Goal: Task Accomplishment & Management: Use online tool/utility

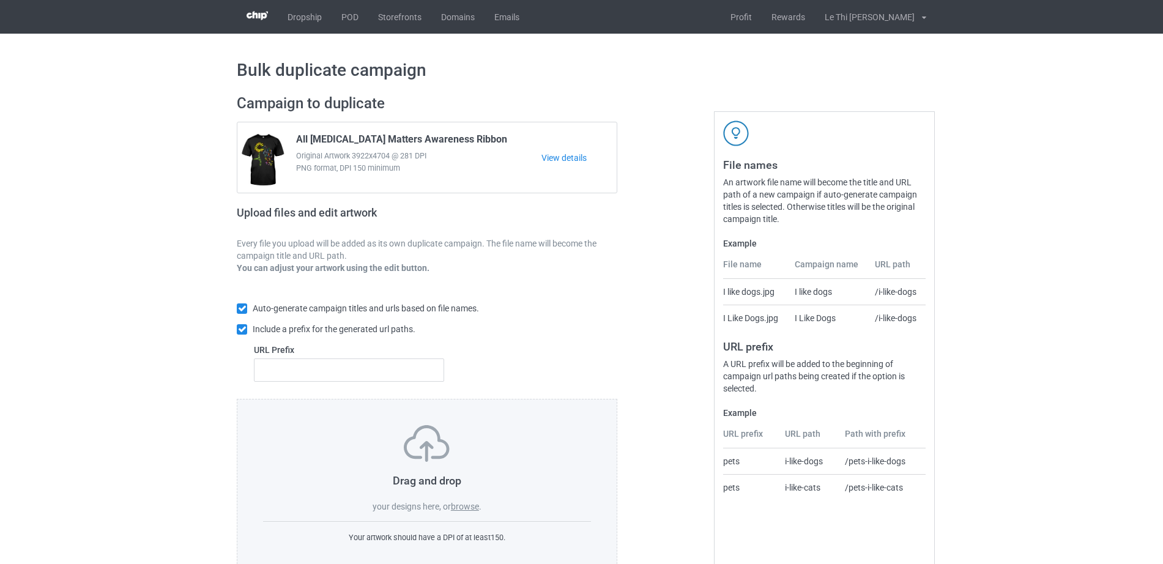
click at [454, 505] on label "browse" at bounding box center [465, 506] width 28 height 10
click at [0, 0] on input "browse" at bounding box center [0, 0] width 0 height 0
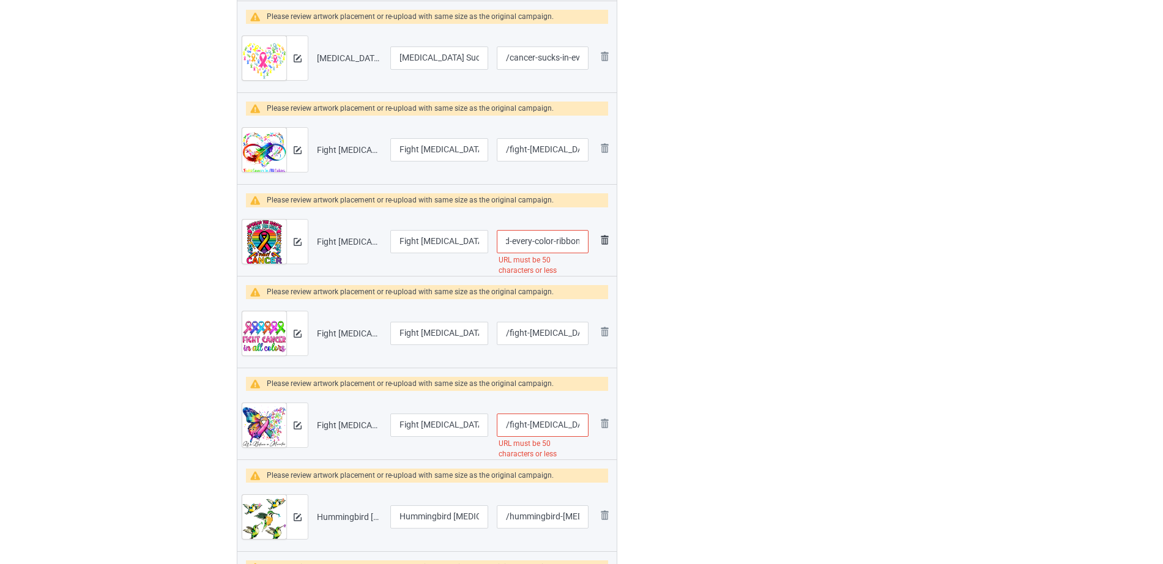
scroll to position [0, 147]
drag, startPoint x: 549, startPoint y: 239, endPoint x: 599, endPoint y: 236, distance: 49.6
click at [599, 236] on tr "Preview and edit artwork Fight [MEDICAL_DATA] In All And Every Color Ribbons Fi…" at bounding box center [426, 241] width 379 height 68
click at [549, 242] on input "/fight-[MEDICAL_DATA]-in-all-and-every-color-ribbons-find-cure-t-shirt" at bounding box center [543, 241] width 92 height 23
drag, startPoint x: 536, startPoint y: 240, endPoint x: 624, endPoint y: 240, distance: 88.1
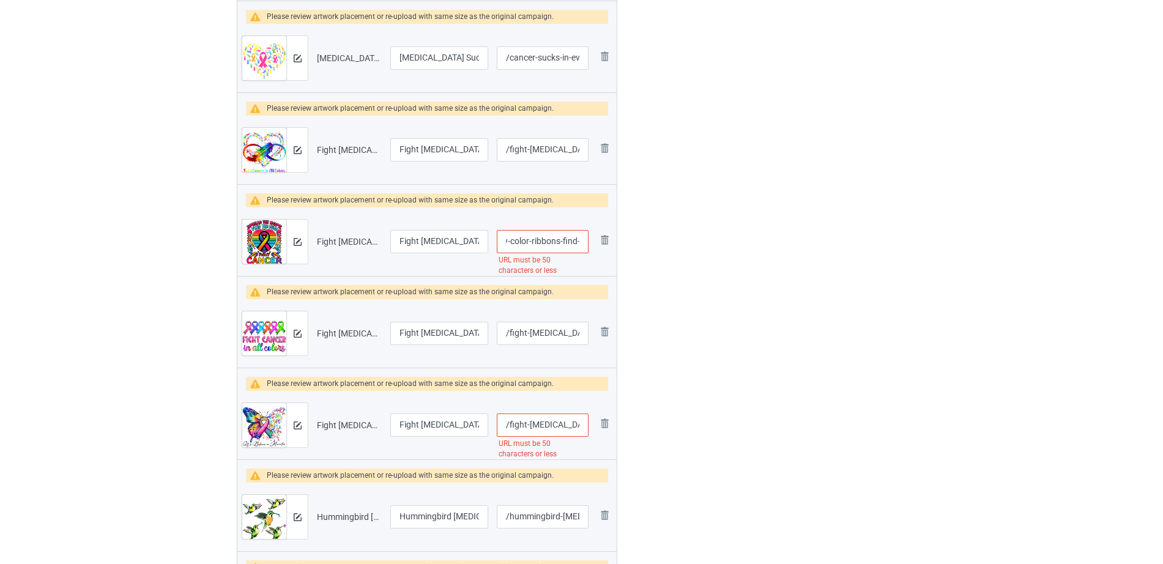
click at [624, 240] on div "Campaign to duplicate All [MEDICAL_DATA] Matters Awareness Ribbon Original Artw…" at bounding box center [426, 76] width 397 height 2029
type input "/fight-[MEDICAL_DATA]-in-all-and-every-color-ribbons-find"
click at [592, 423] on tr "Preview and edit artwork Fight [MEDICAL_DATA] In All Color Support [MEDICAL_DAT…" at bounding box center [426, 425] width 379 height 68
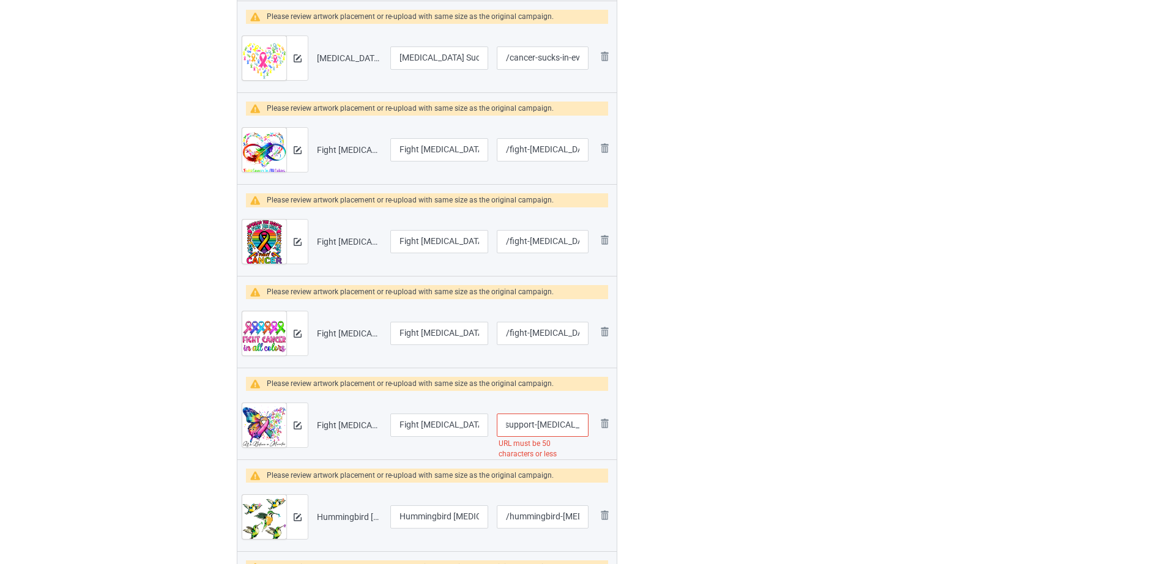
scroll to position [0, 137]
click at [543, 427] on input "/fight-[MEDICAL_DATA]-in-all-color-support-[MEDICAL_DATA]-ribbon-butterfly" at bounding box center [543, 424] width 92 height 23
drag, startPoint x: 520, startPoint y: 424, endPoint x: 630, endPoint y: 420, distance: 110.2
click at [630, 420] on div "Campaign to duplicate All [MEDICAL_DATA] Matters Awareness Ribbon Original Artw…" at bounding box center [581, 76] width 706 height 2029
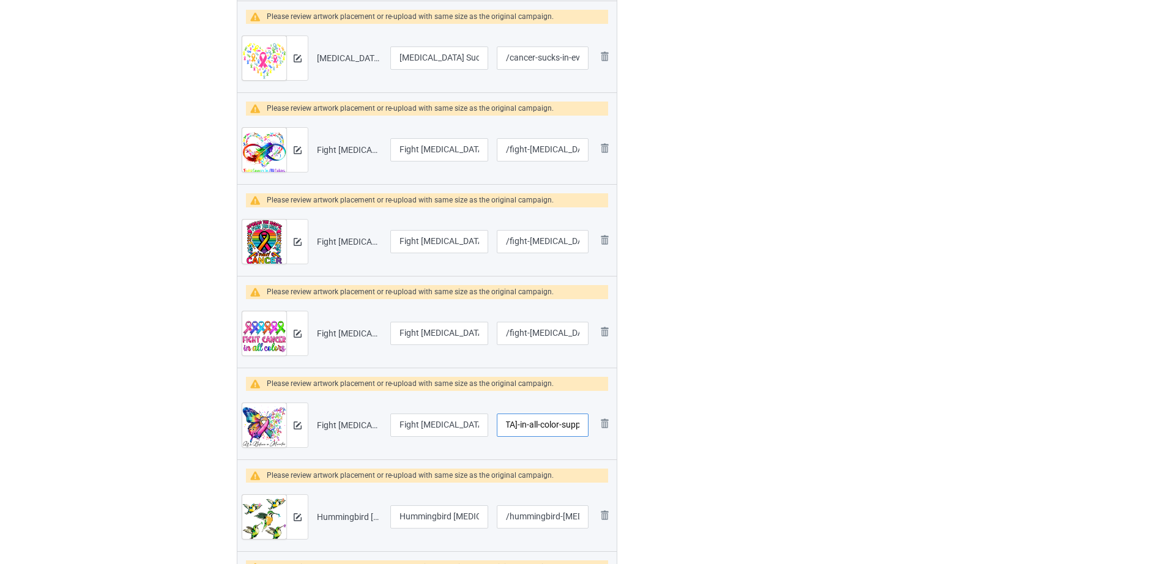
type input "/fight-[MEDICAL_DATA]-in-all-color-support-[MEDICAL_DATA]"
click at [688, 423] on div at bounding box center [670, 76] width 88 height 2029
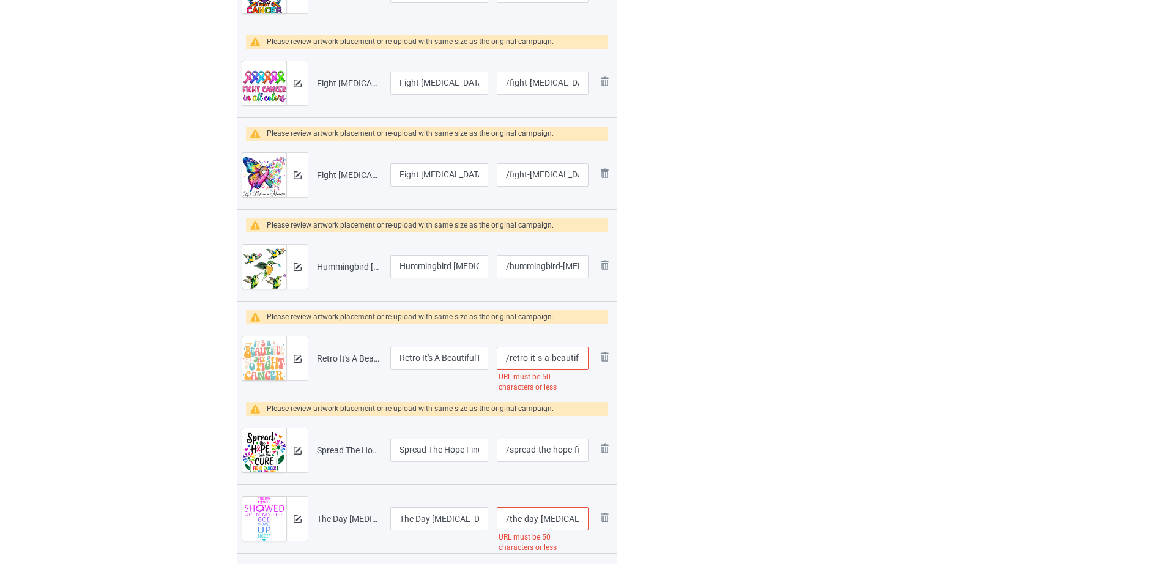
scroll to position [0, 114]
drag, startPoint x: 549, startPoint y: 357, endPoint x: 594, endPoint y: 357, distance: 45.3
click at [594, 357] on tr "Preview and edit artwork Retro It's A Beautiful Day To Fight [MEDICAL_DATA] Sur…" at bounding box center [426, 358] width 379 height 68
click at [543, 357] on input "/retro-it-s-a-beautiful-day-to-fight-[MEDICAL_DATA]-survivors" at bounding box center [543, 358] width 92 height 23
drag, startPoint x: 512, startPoint y: 360, endPoint x: 677, endPoint y: 353, distance: 164.6
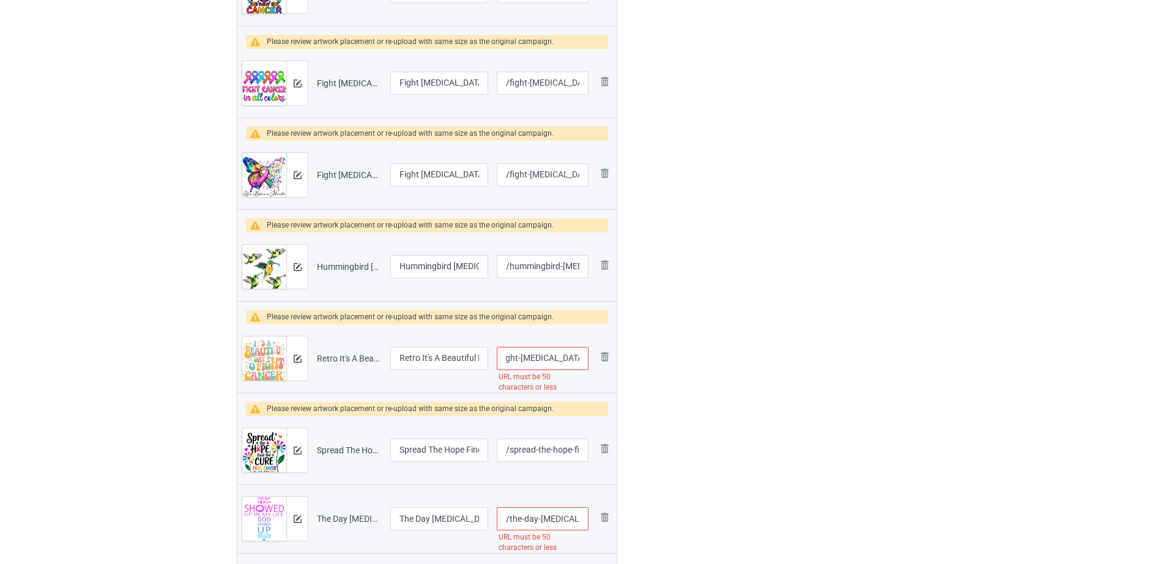
type input "/retro-it-s-a-beautiful-day-to-fight"
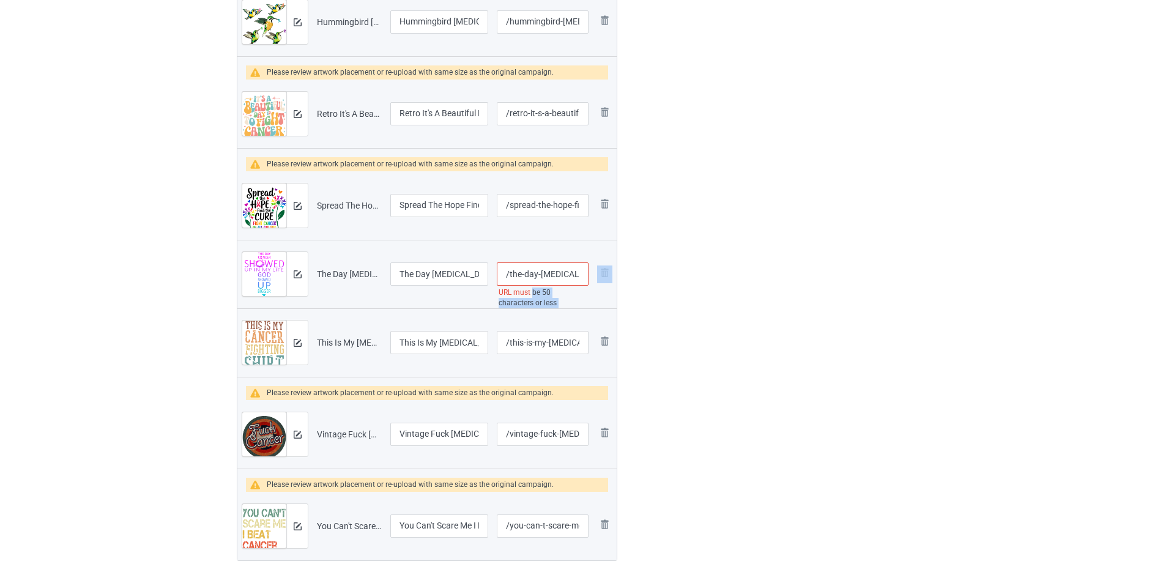
scroll to position [0, 154]
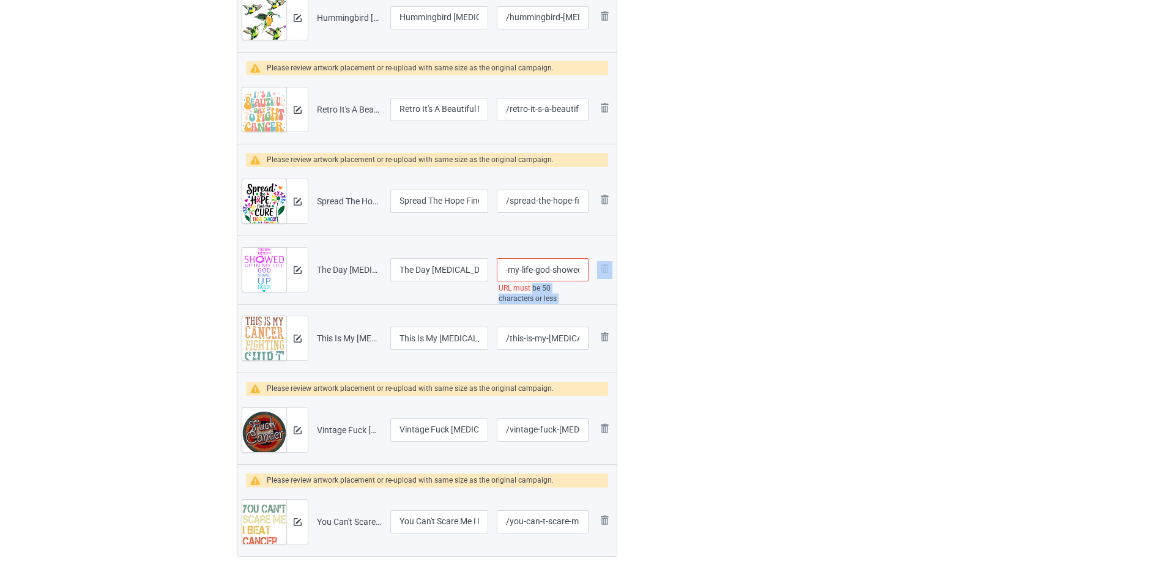
drag, startPoint x: 531, startPoint y: 292, endPoint x: 563, endPoint y: 270, distance: 39.5
click at [597, 283] on tr "Preview and edit artwork The Day [MEDICAL_DATA] Showed Up In My Life God Showed…" at bounding box center [426, 269] width 379 height 68
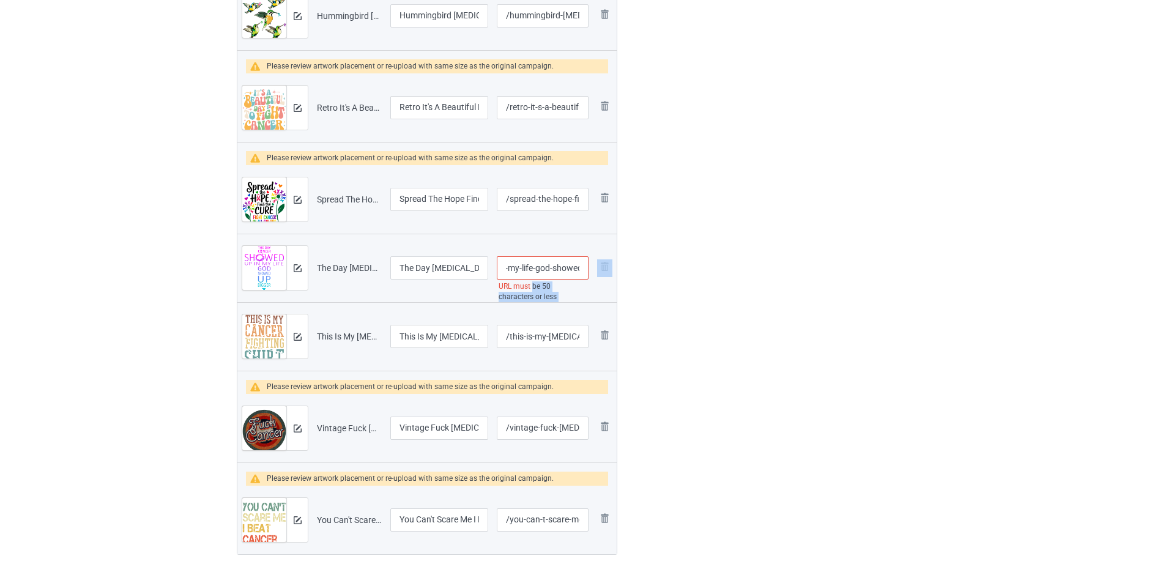
scroll to position [1527, 0]
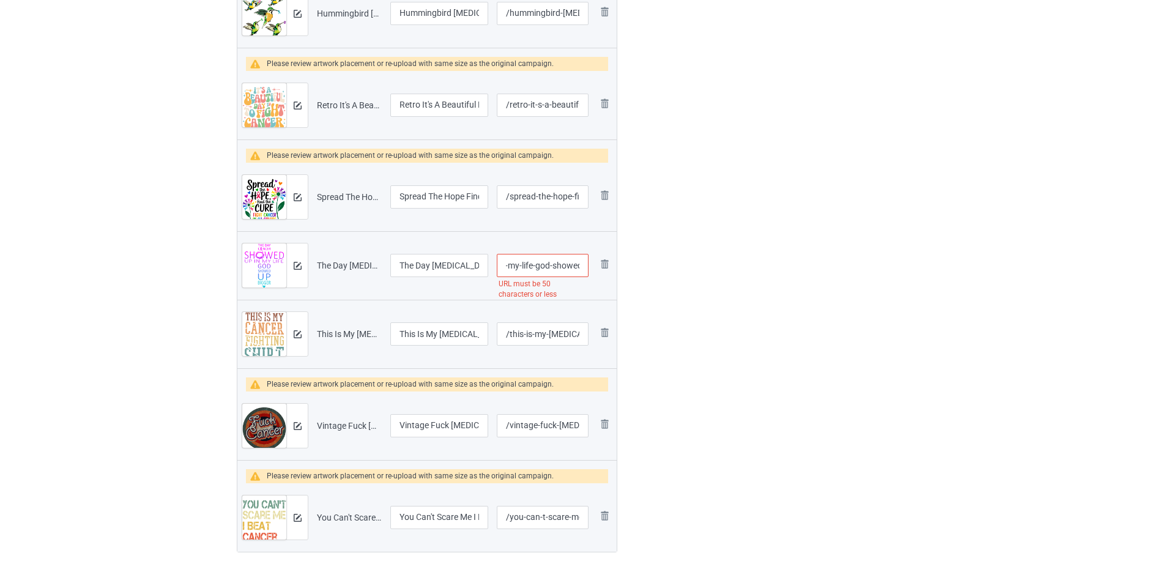
click at [550, 267] on input "/the-day-[MEDICAL_DATA]-showed-up-in-my-life-god-showed-up-bigger" at bounding box center [543, 265] width 92 height 23
drag, startPoint x: 541, startPoint y: 265, endPoint x: 634, endPoint y: 261, distance: 92.4
type input "/the-day-[MEDICAL_DATA]-showed-up-in-my-life-[DEMOGRAPHIC_DATA]-showed"
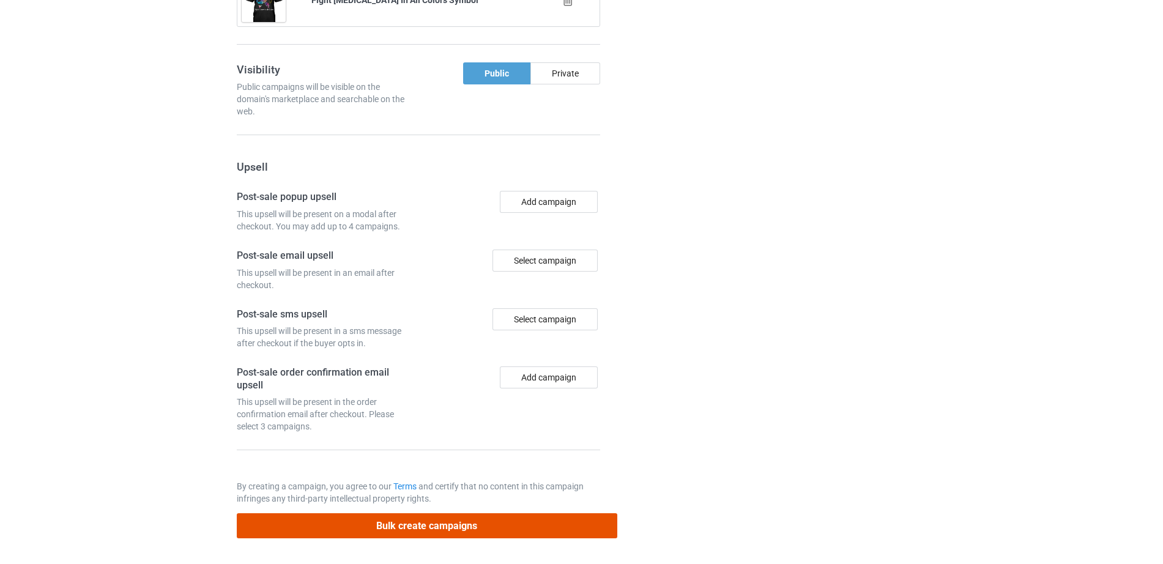
click at [468, 524] on button "Bulk create campaigns" at bounding box center [427, 525] width 380 height 25
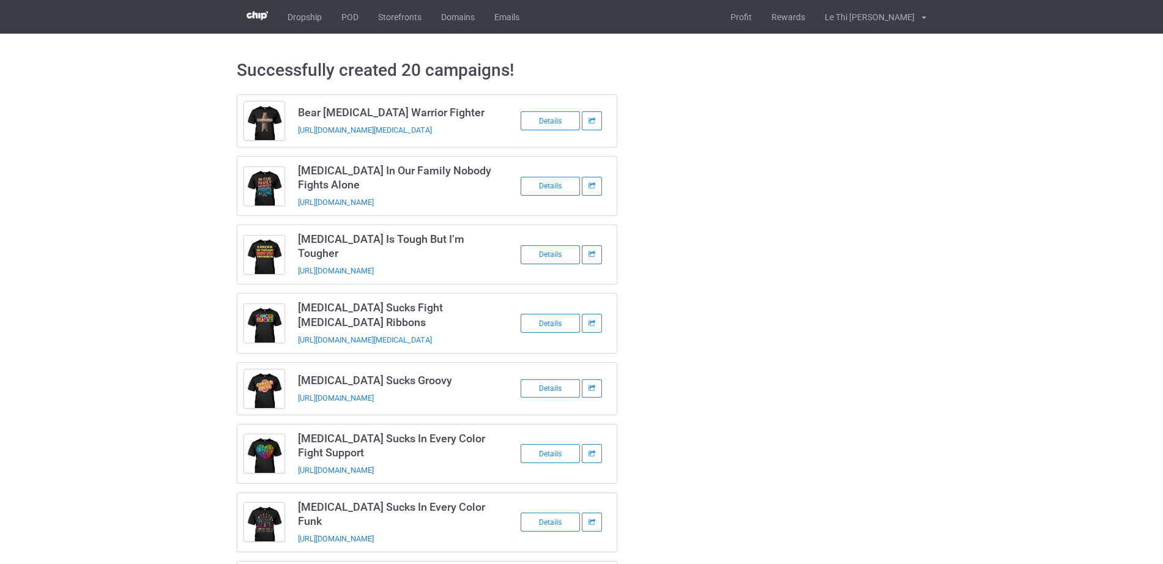
scroll to position [827, 0]
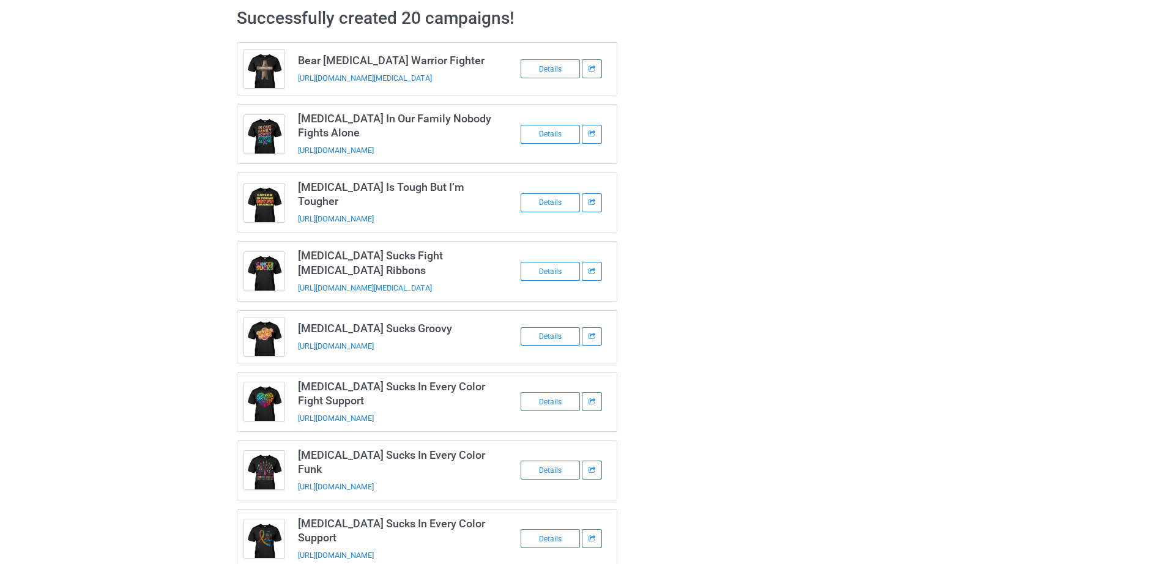
scroll to position [0, 0]
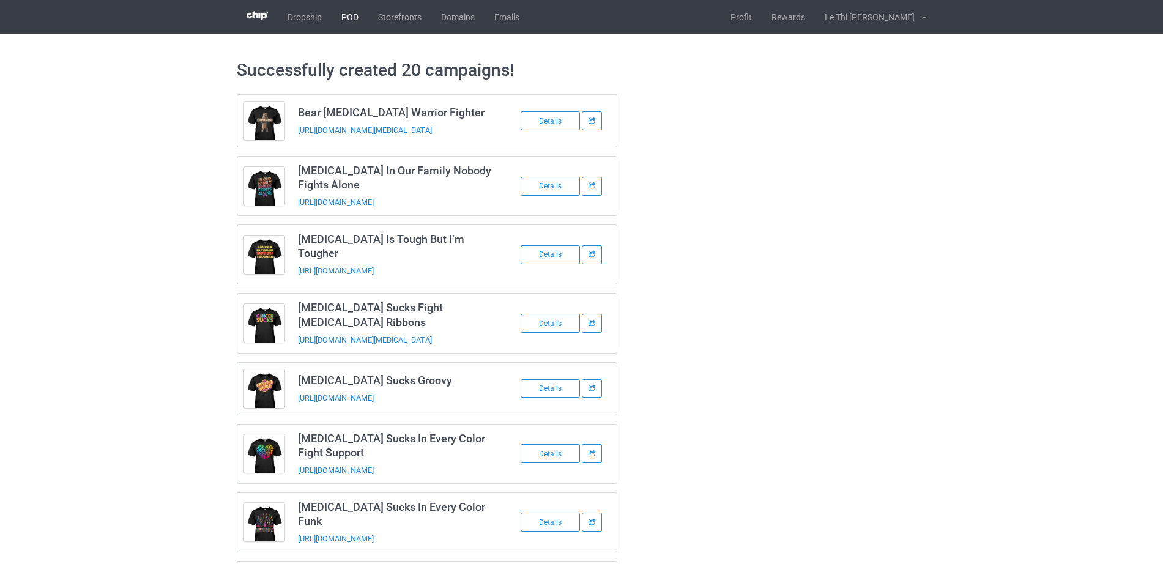
click at [357, 24] on link "POD" at bounding box center [349, 17] width 37 height 34
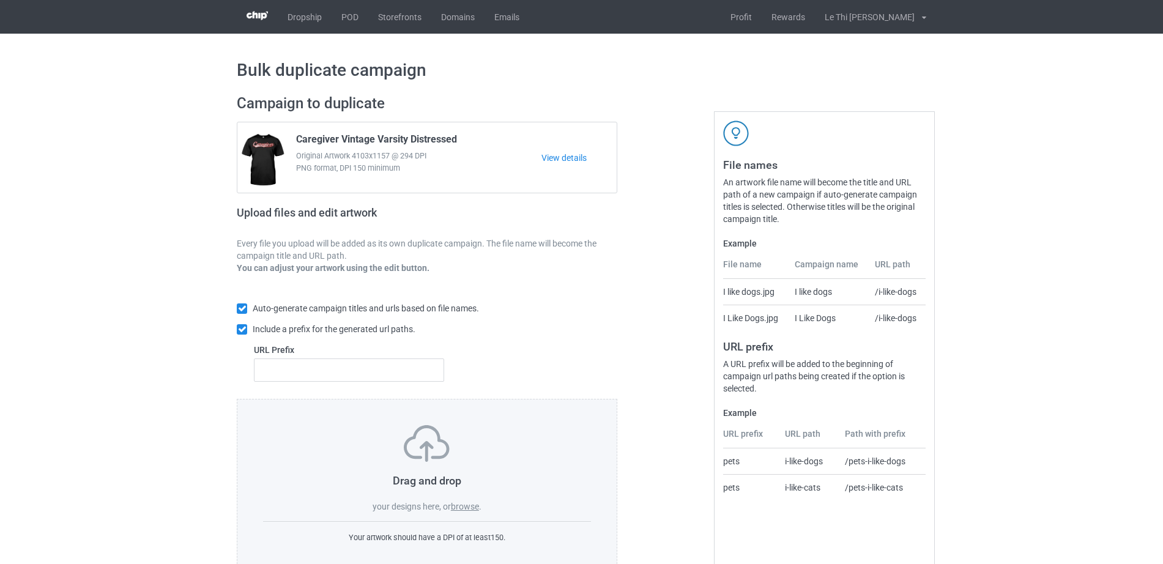
click at [463, 508] on label "browse" at bounding box center [465, 506] width 28 height 10
click at [0, 0] on input "browse" at bounding box center [0, 0] width 0 height 0
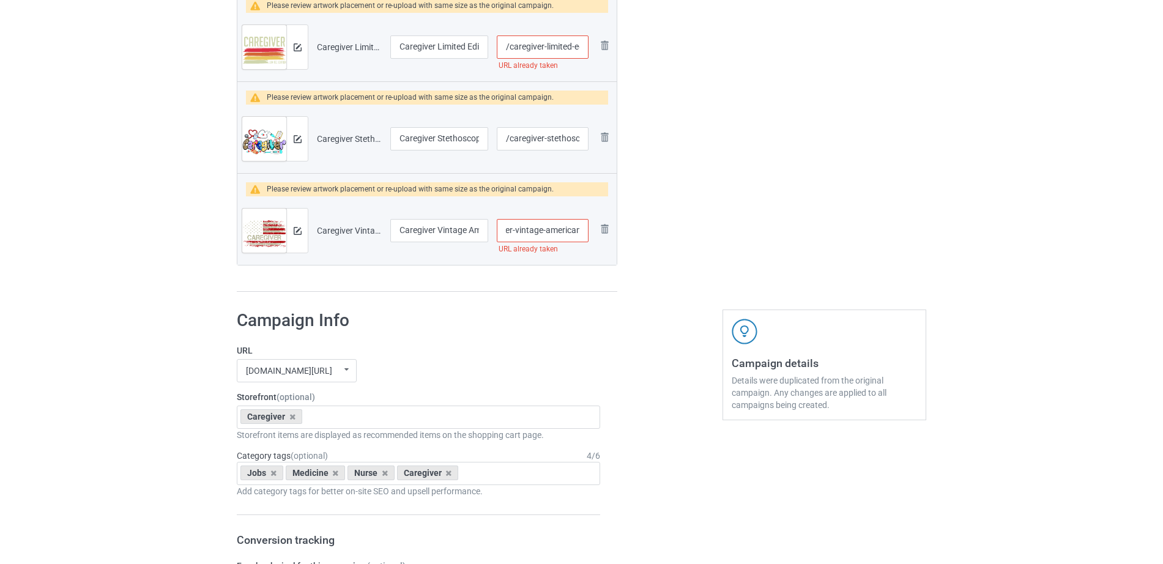
scroll to position [0, 49]
drag, startPoint x: 548, startPoint y: 235, endPoint x: 583, endPoint y: 234, distance: 35.5
click at [583, 234] on input "/caregiver-vintage-american-flag" at bounding box center [543, 230] width 92 height 23
click at [579, 230] on input "/caregiver-vintage-american-flag" at bounding box center [543, 230] width 92 height 23
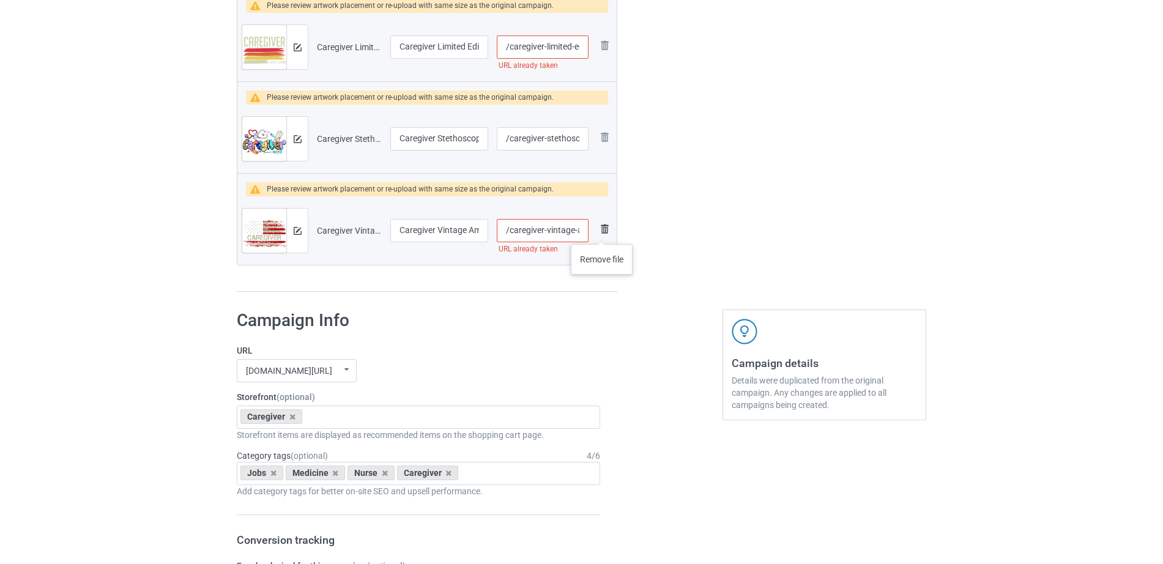
click at [602, 232] on img at bounding box center [604, 228] width 15 height 15
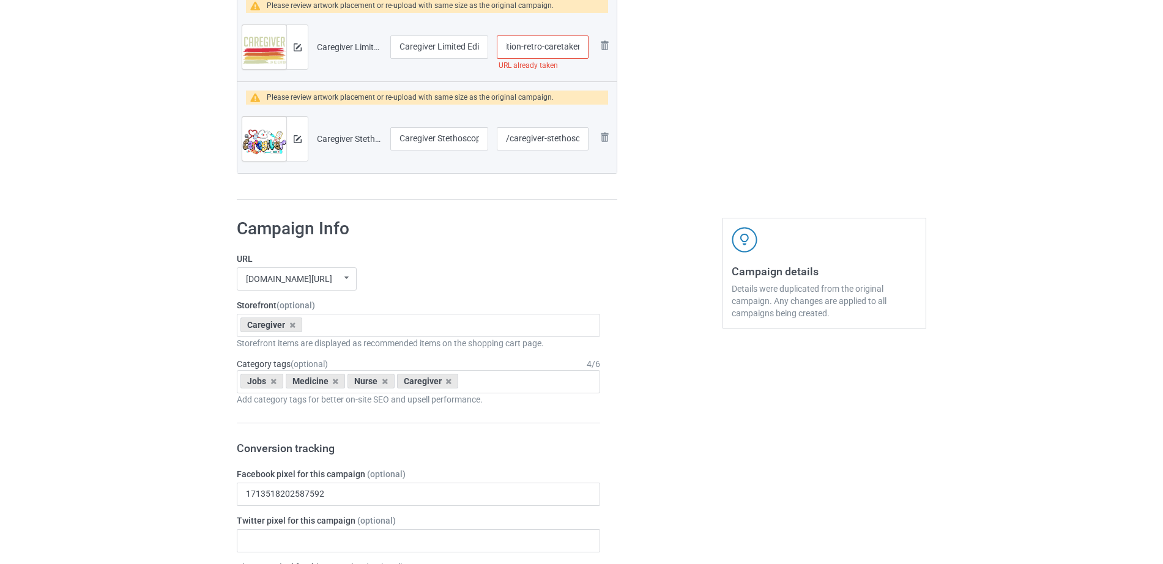
scroll to position [0, 79]
drag, startPoint x: 553, startPoint y: 41, endPoint x: 582, endPoint y: 40, distance: 28.8
click at [582, 40] on input "/caregiver-limited-edition-retro-caretaker" at bounding box center [543, 46] width 92 height 23
click at [579, 45] on input "/caregiver-limited-edition-retro-caretaker" at bounding box center [543, 46] width 92 height 23
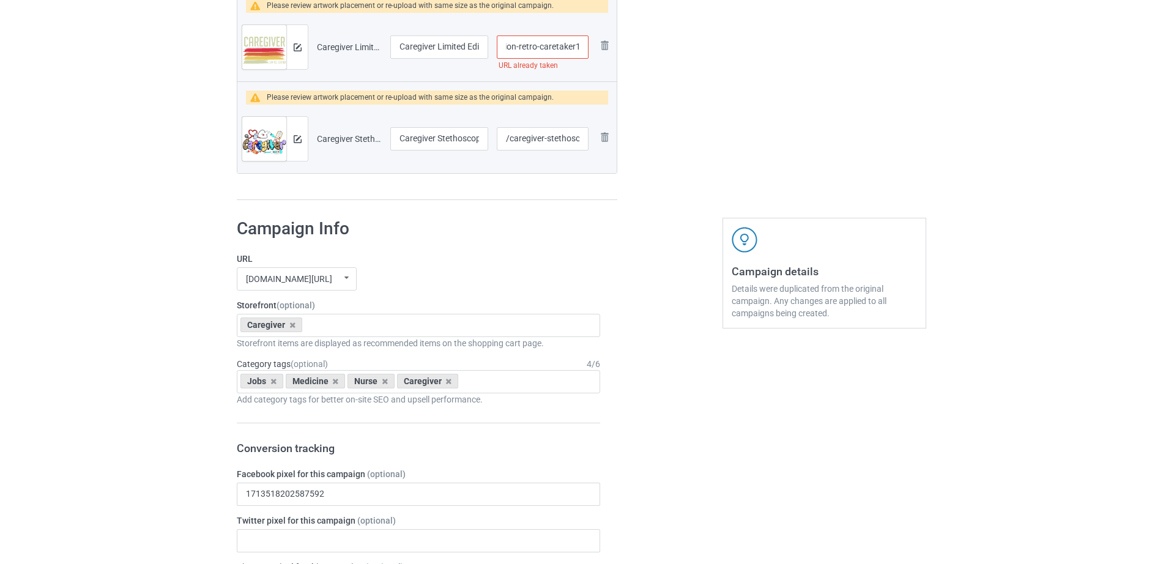
type input "/caregiver-limited-edition-retro-caretaker1"
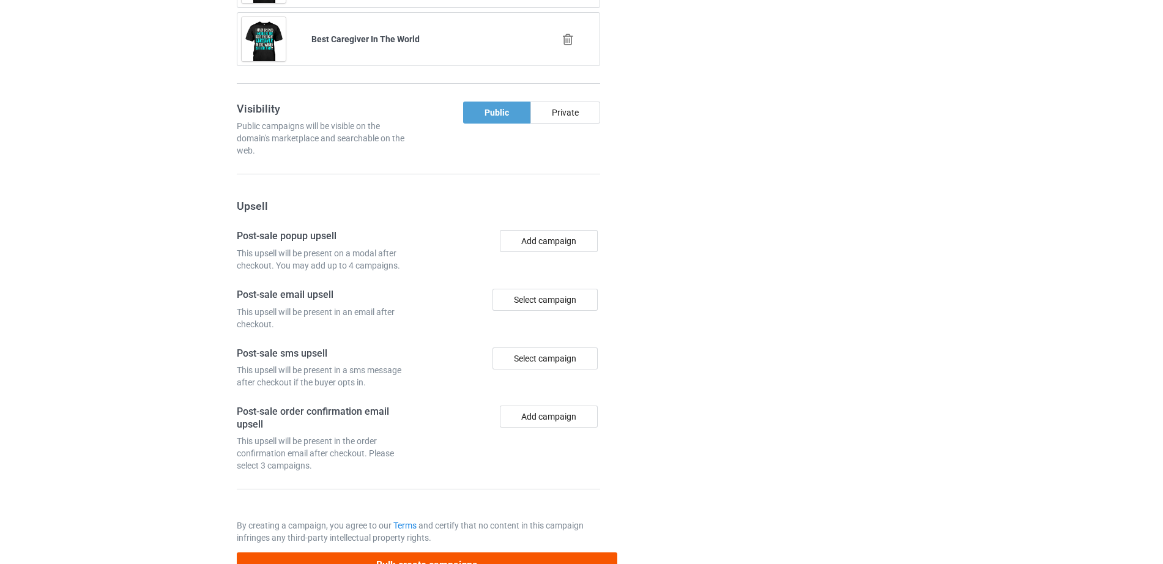
scroll to position [1471, 0]
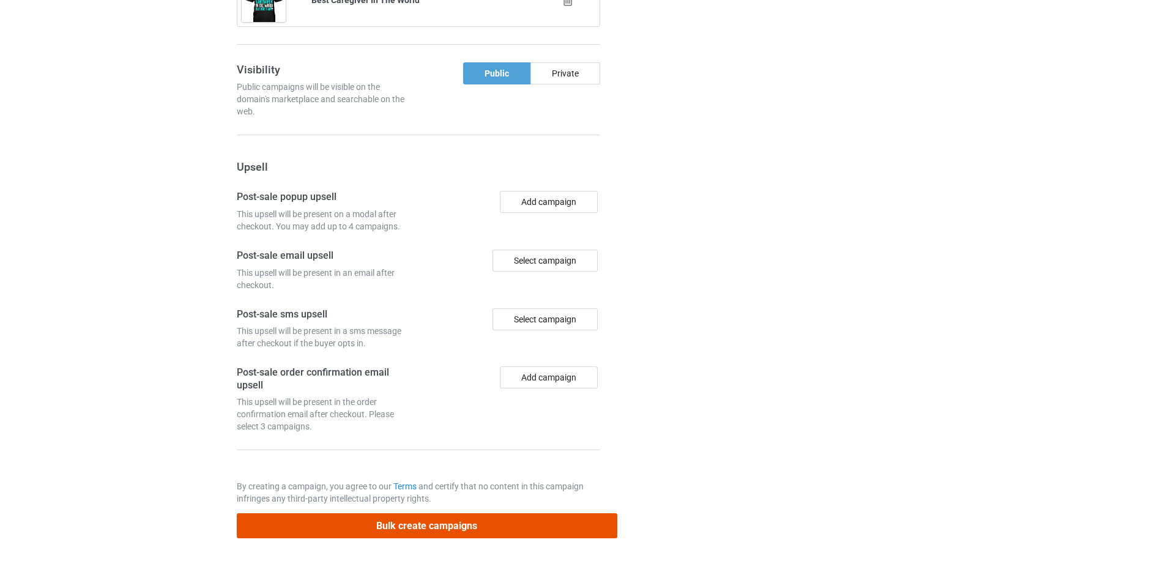
click at [450, 527] on button "Bulk create campaigns" at bounding box center [427, 525] width 380 height 25
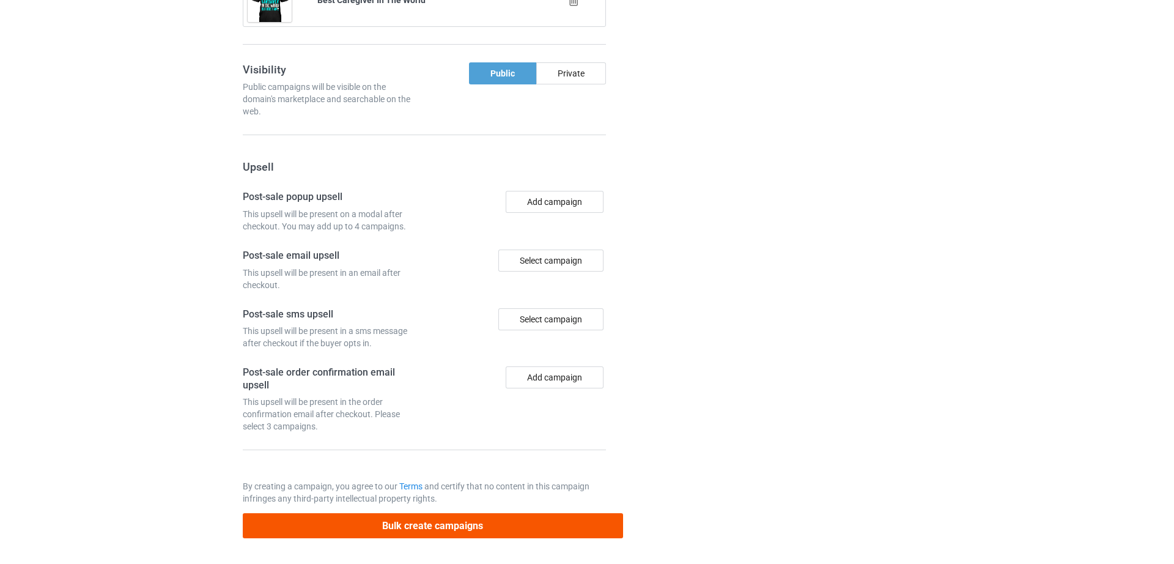
scroll to position [0, 0]
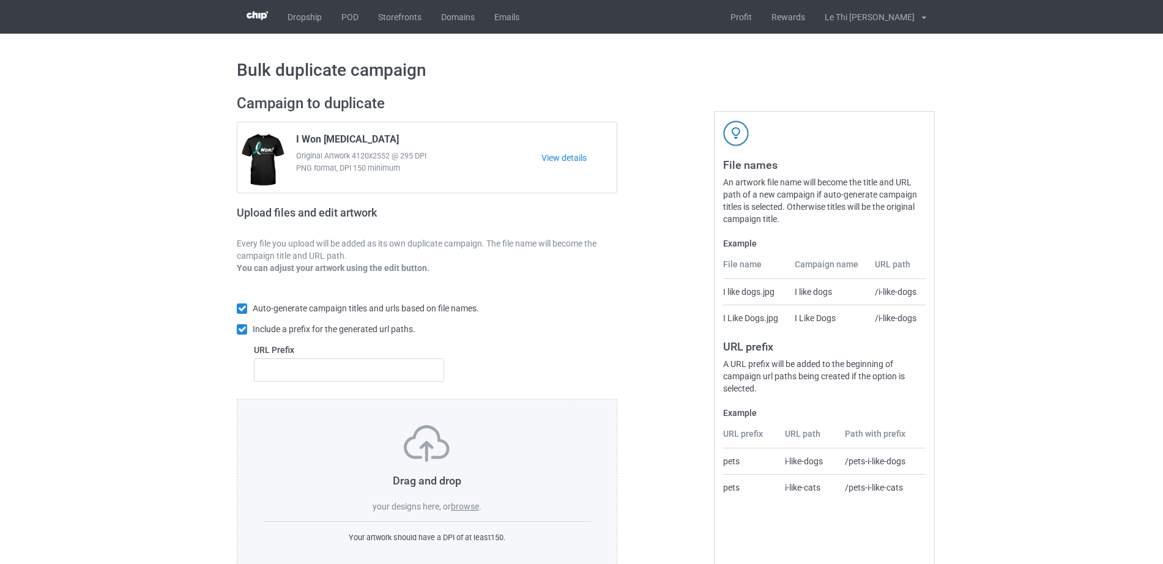
click at [470, 498] on div "Drag and drop your designs here, or browse ." at bounding box center [427, 468] width 328 height 87
click at [470, 502] on label "browse" at bounding box center [465, 506] width 28 height 10
click at [0, 0] on input "browse" at bounding box center [0, 0] width 0 height 0
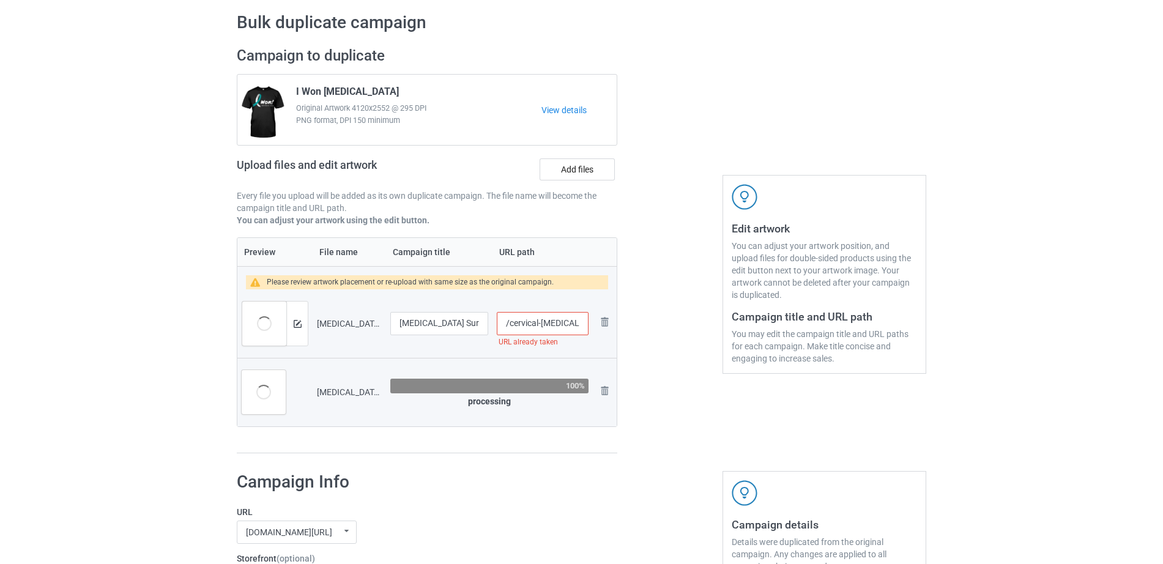
scroll to position [45, 0]
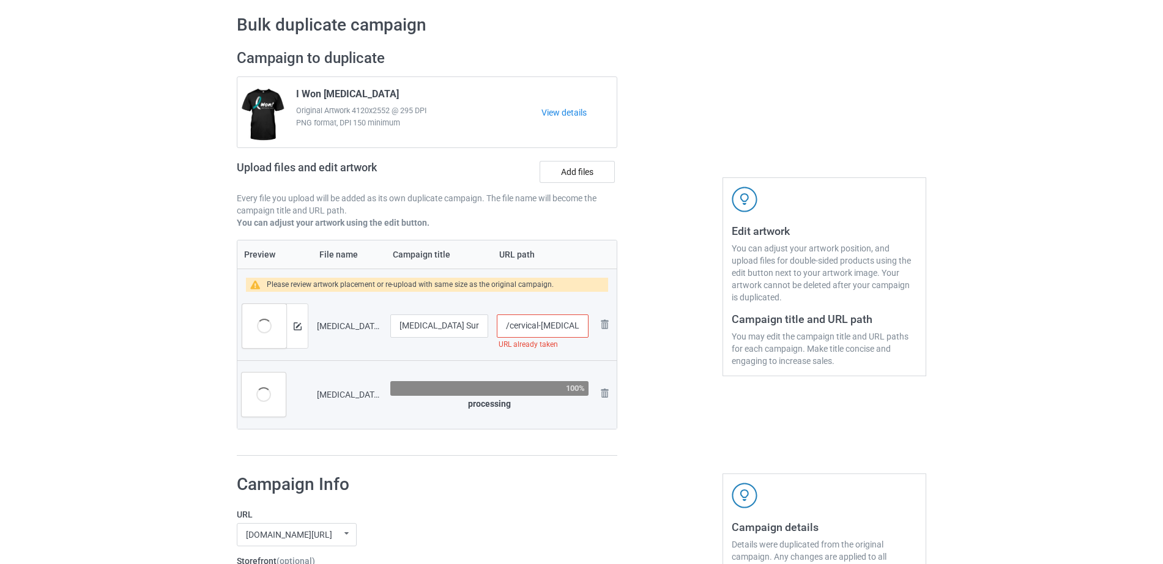
click at [527, 327] on input "/cervical-cancer-survivor-classic" at bounding box center [543, 325] width 92 height 23
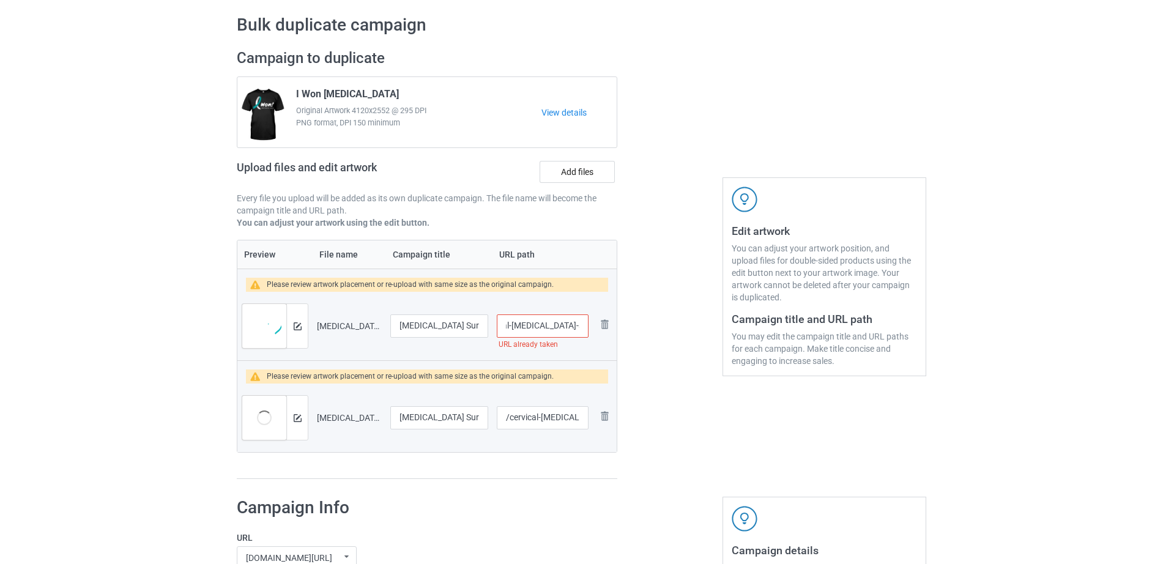
scroll to position [0, 49]
drag, startPoint x: 534, startPoint y: 325, endPoint x: 577, endPoint y: 325, distance: 43.4
click at [577, 325] on input "/cervical-cancer-survivor-classic" at bounding box center [543, 325] width 92 height 23
click at [578, 325] on input "/cervical-cancer-survivor-classic" at bounding box center [543, 325] width 92 height 23
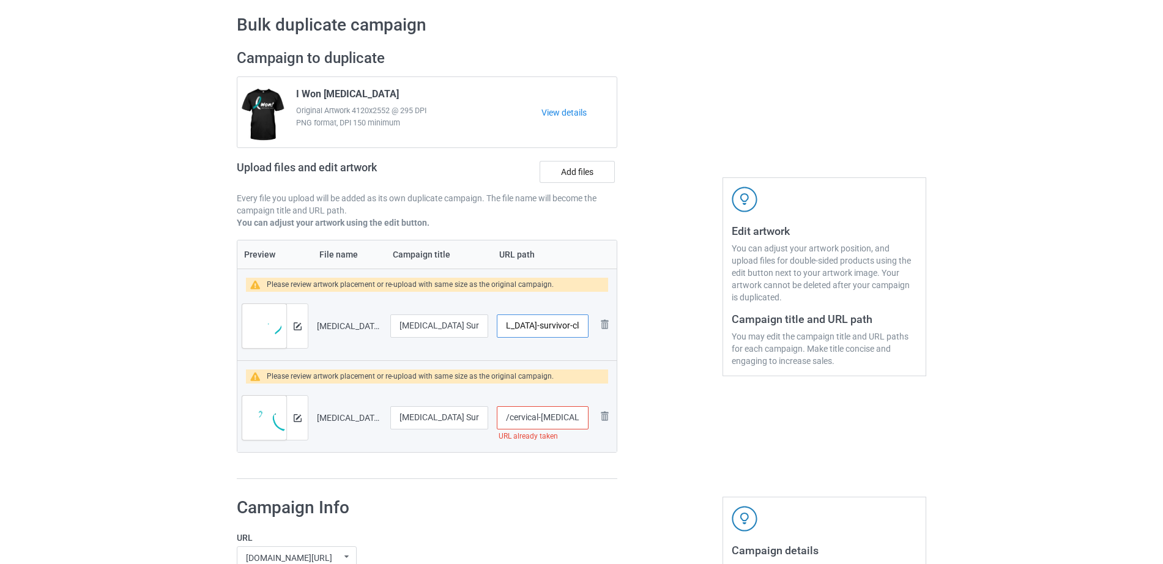
type input "/cervical-cancer-survivor-classicblack"
drag, startPoint x: 551, startPoint y: 410, endPoint x: 585, endPoint y: 417, distance: 34.9
click at [585, 417] on input "/cervical-cancer-survivor" at bounding box center [543, 417] width 92 height 23
click at [578, 418] on input "/cervical-cancer-survivor" at bounding box center [543, 417] width 92 height 23
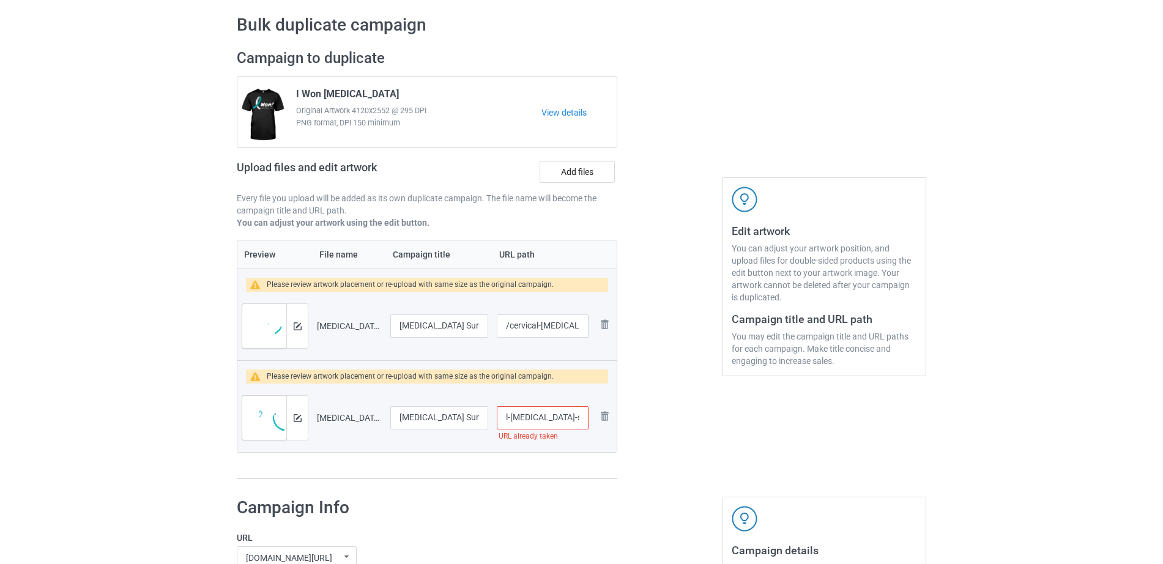
scroll to position [0, 40]
type input "/cervical-cancer-survivorblack"
click at [663, 432] on div at bounding box center [670, 264] width 88 height 448
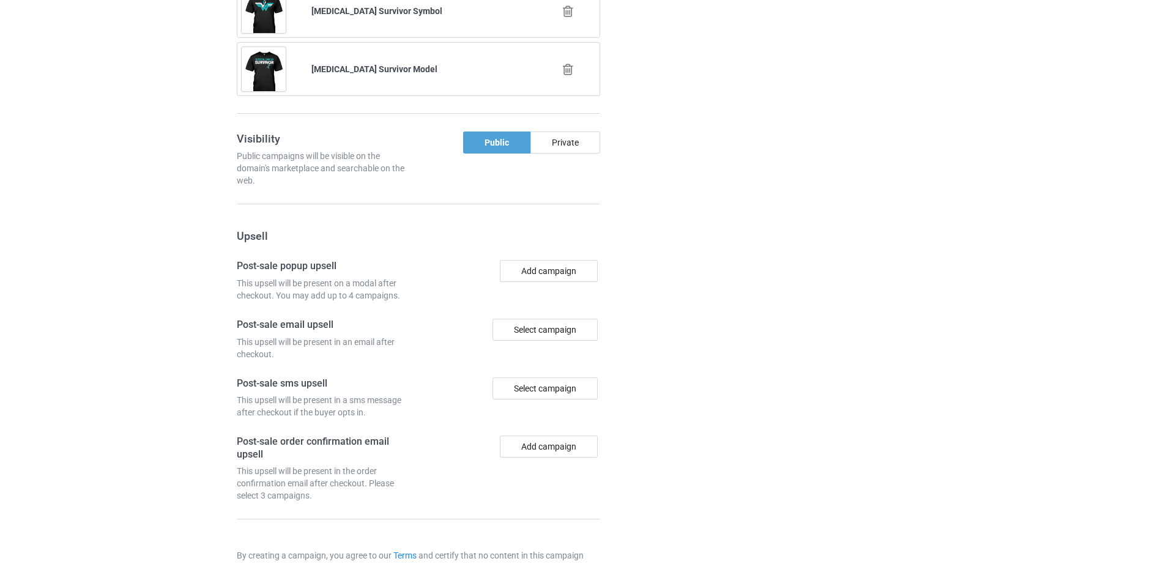
scroll to position [1287, 0]
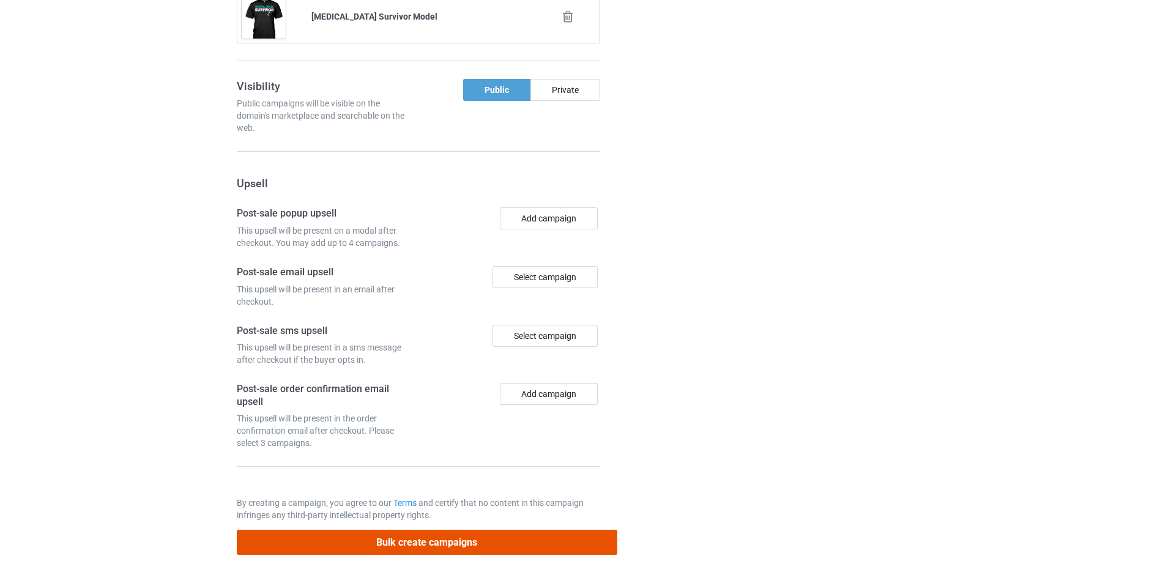
click at [476, 530] on button "Bulk create campaigns" at bounding box center [427, 542] width 380 height 25
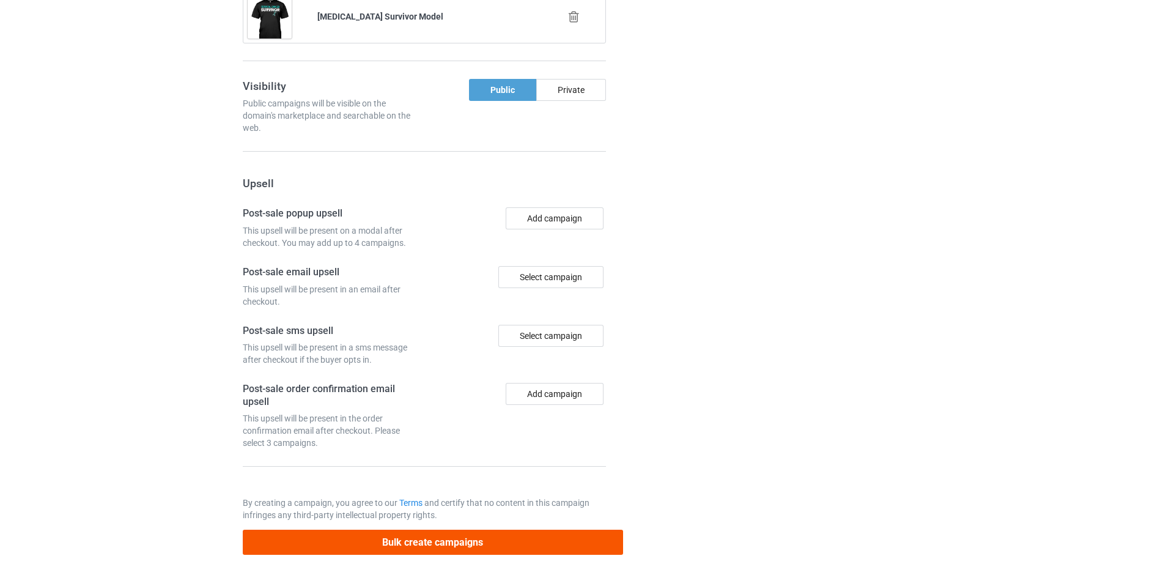
scroll to position [0, 0]
